Goal: Information Seeking & Learning: Learn about a topic

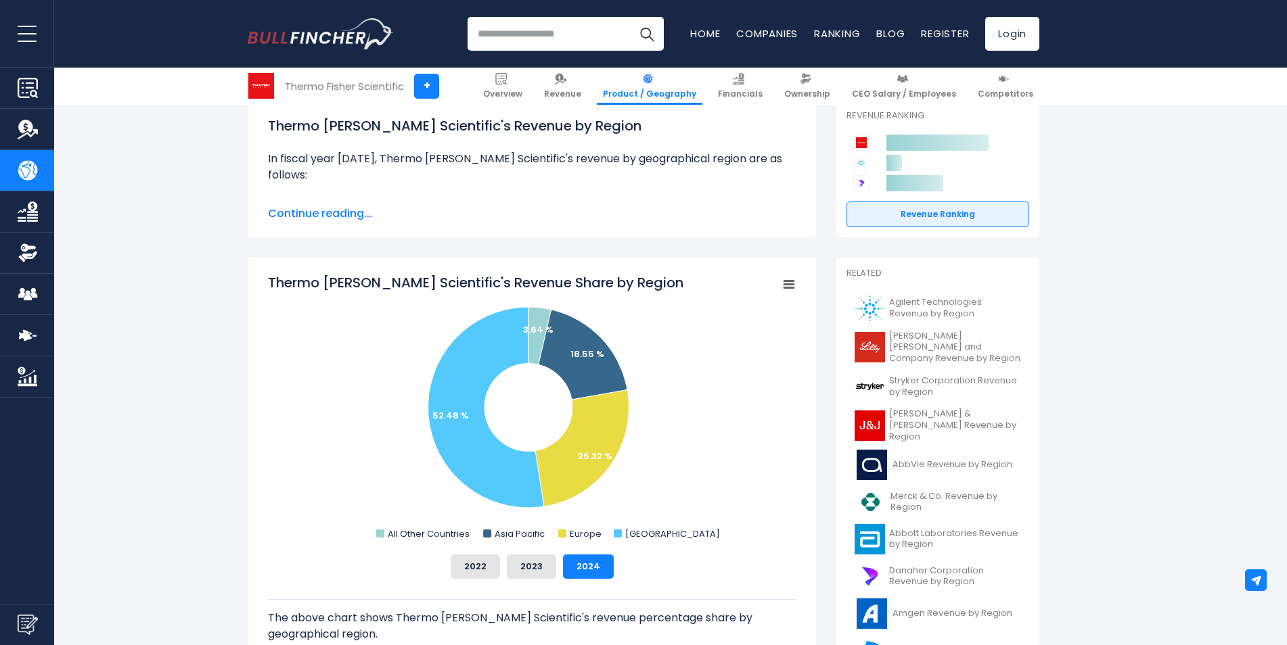
scroll to position [203, 0]
click at [541, 566] on button "2023" at bounding box center [531, 566] width 49 height 24
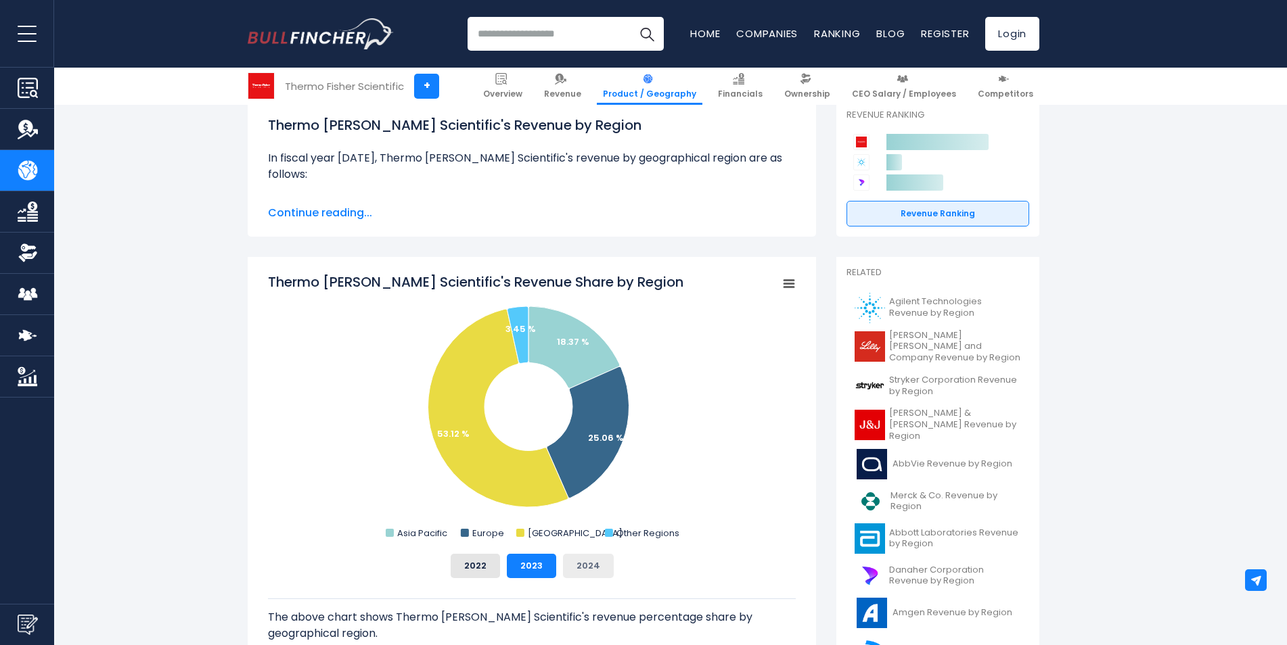
click at [592, 562] on button "2024" at bounding box center [588, 566] width 51 height 24
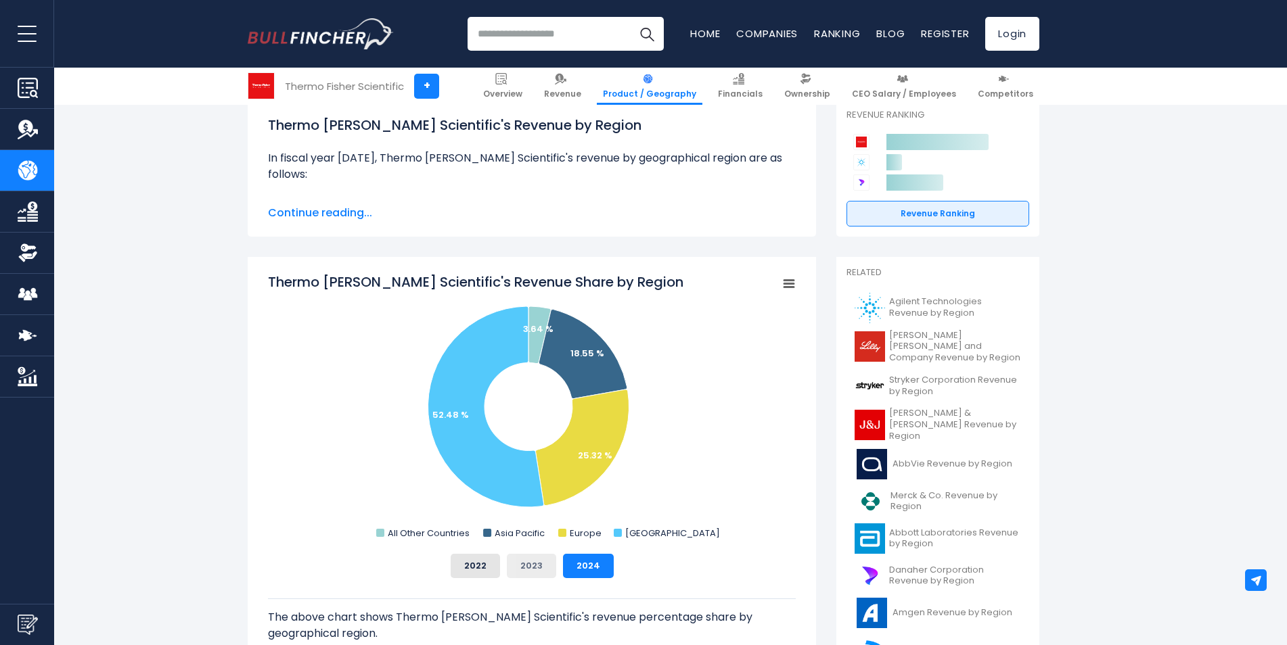
click at [537, 565] on button "2023" at bounding box center [531, 566] width 49 height 24
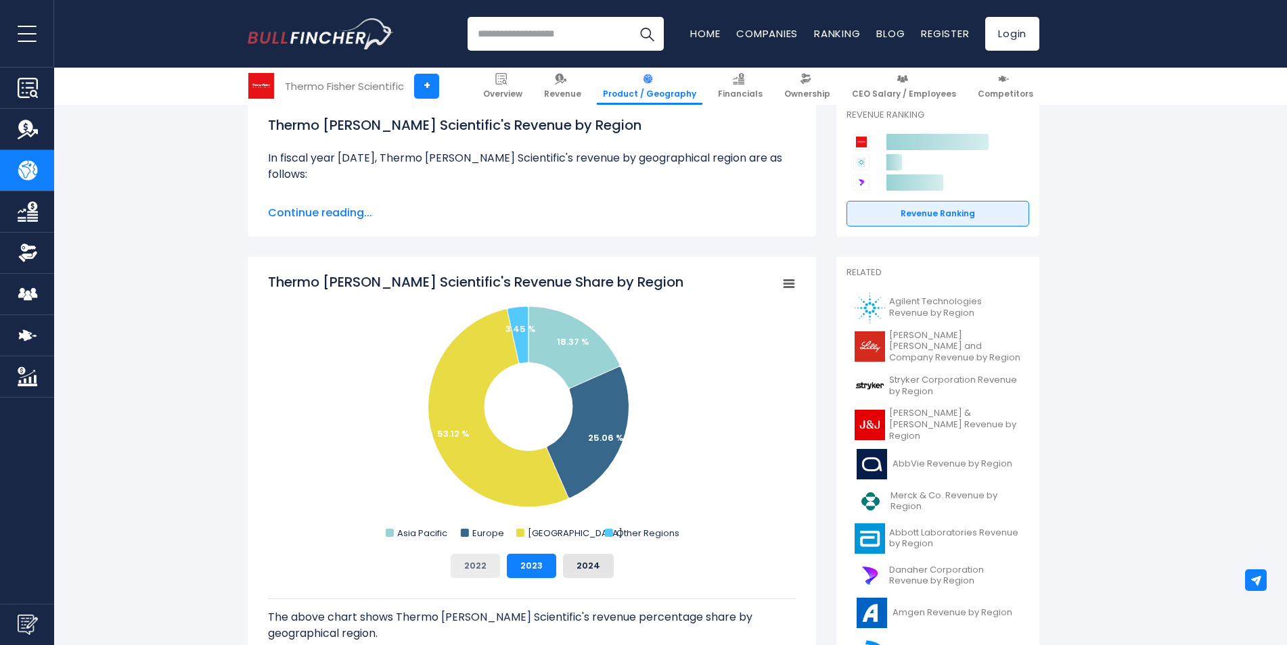
click at [458, 561] on button "2022" at bounding box center [475, 566] width 49 height 24
click at [524, 561] on button "2023" at bounding box center [531, 566] width 49 height 24
click at [585, 562] on button "2024" at bounding box center [588, 566] width 51 height 24
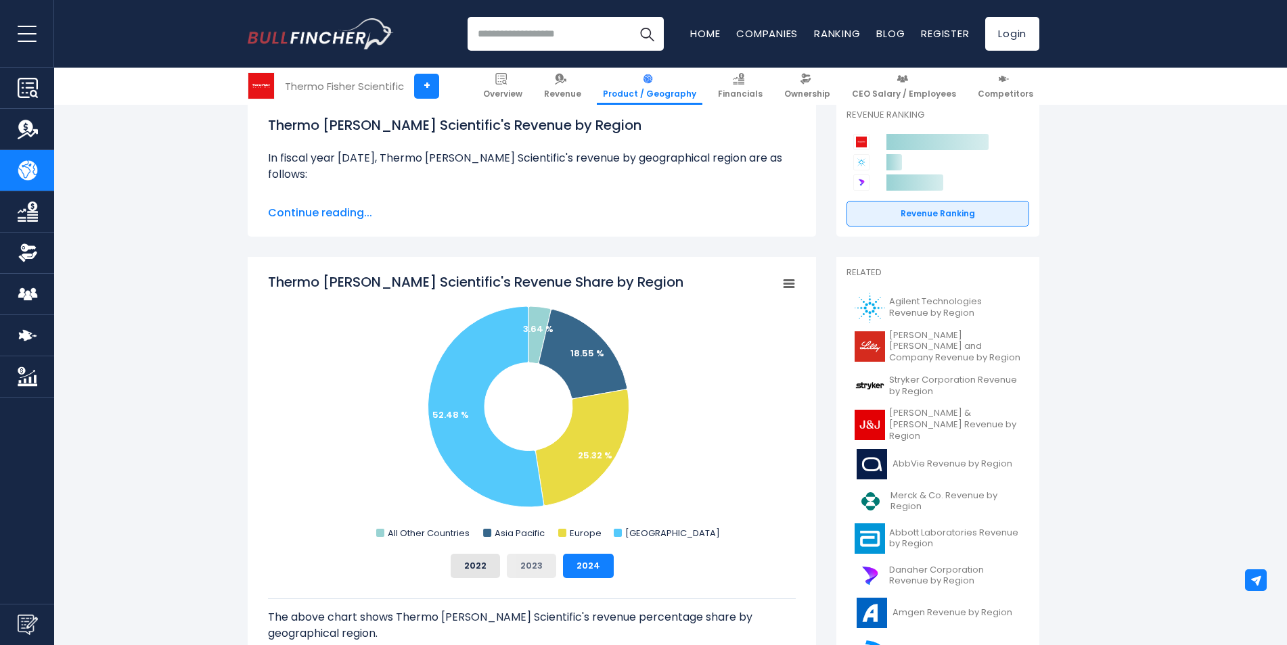
click at [530, 562] on button "2023" at bounding box center [531, 566] width 49 height 24
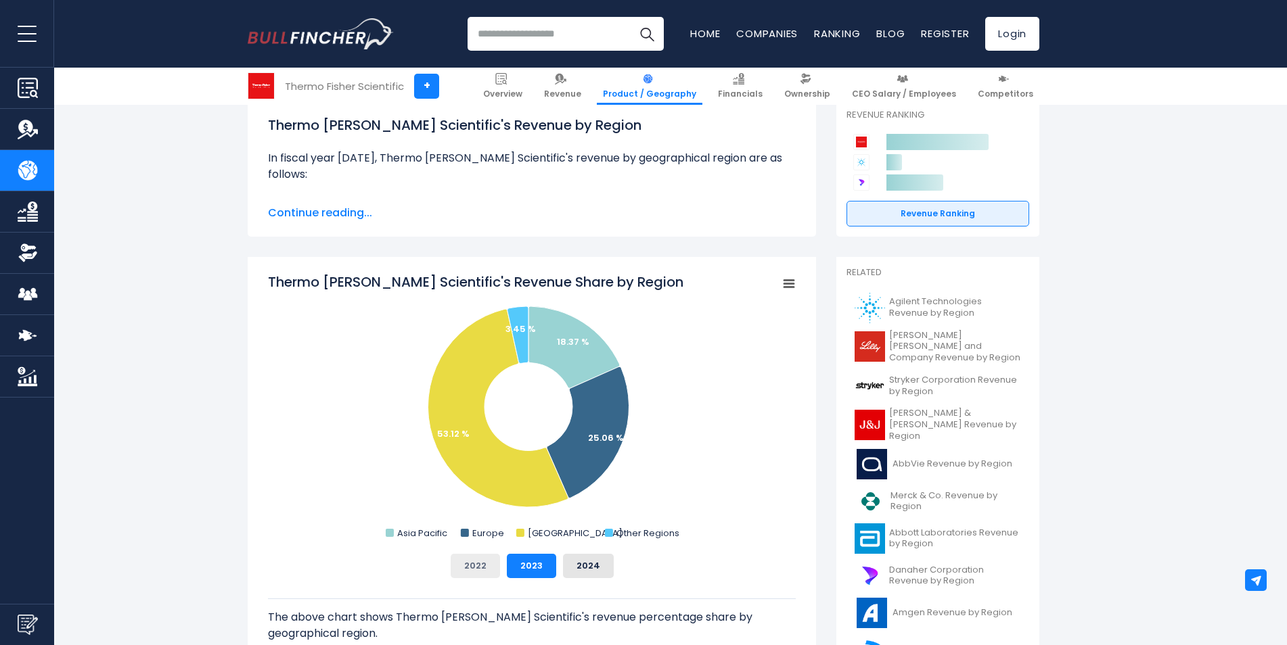
click at [469, 562] on button "2022" at bounding box center [475, 566] width 49 height 24
click at [528, 563] on button "2023" at bounding box center [531, 566] width 49 height 24
click at [594, 563] on button "2024" at bounding box center [588, 566] width 51 height 24
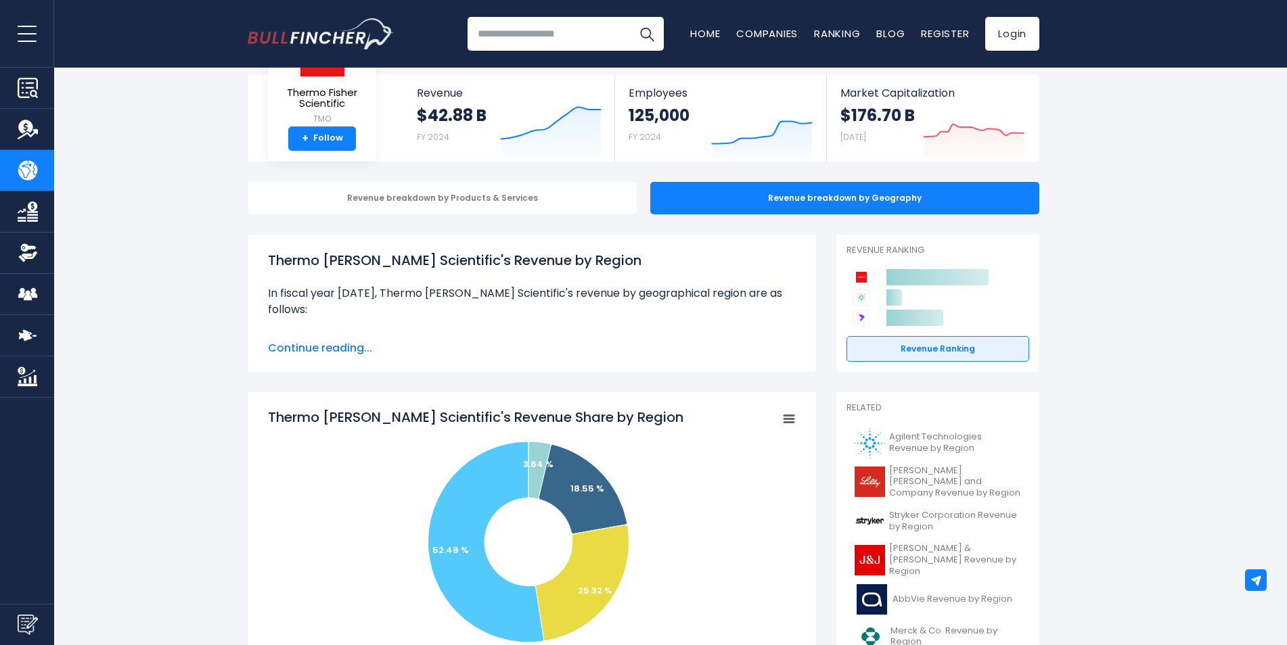
scroll to position [0, 0]
